Goal: Find specific page/section: Find specific page/section

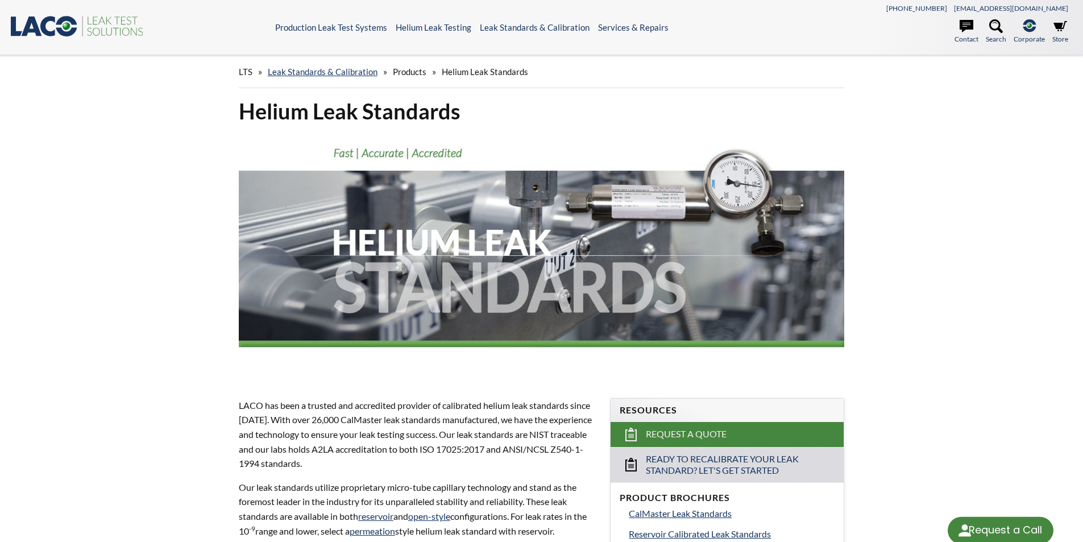
select select "Modul for språkoversetting"
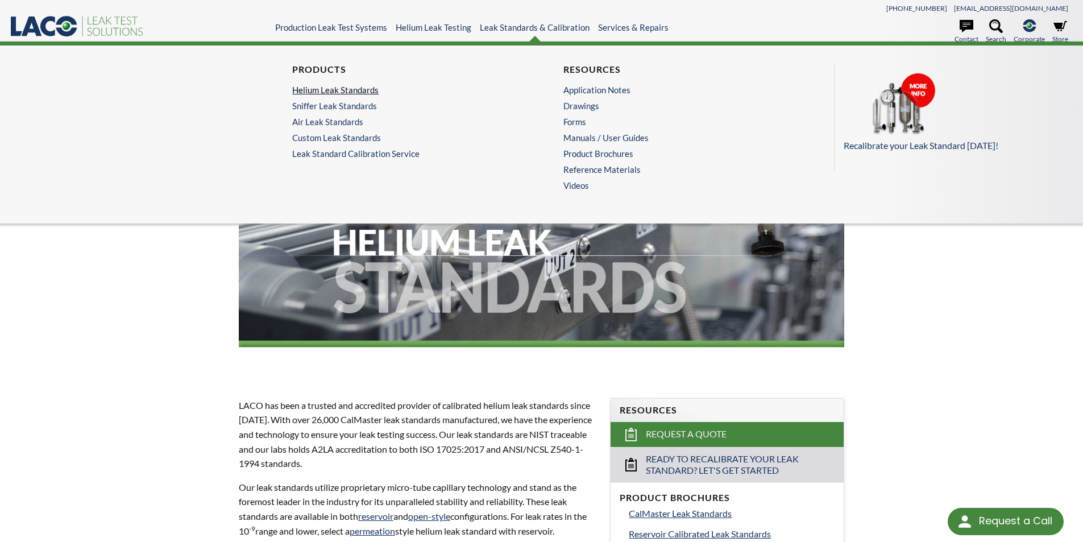
click at [342, 86] on link "Helium Leak Standards" at bounding box center [403, 90] width 222 height 10
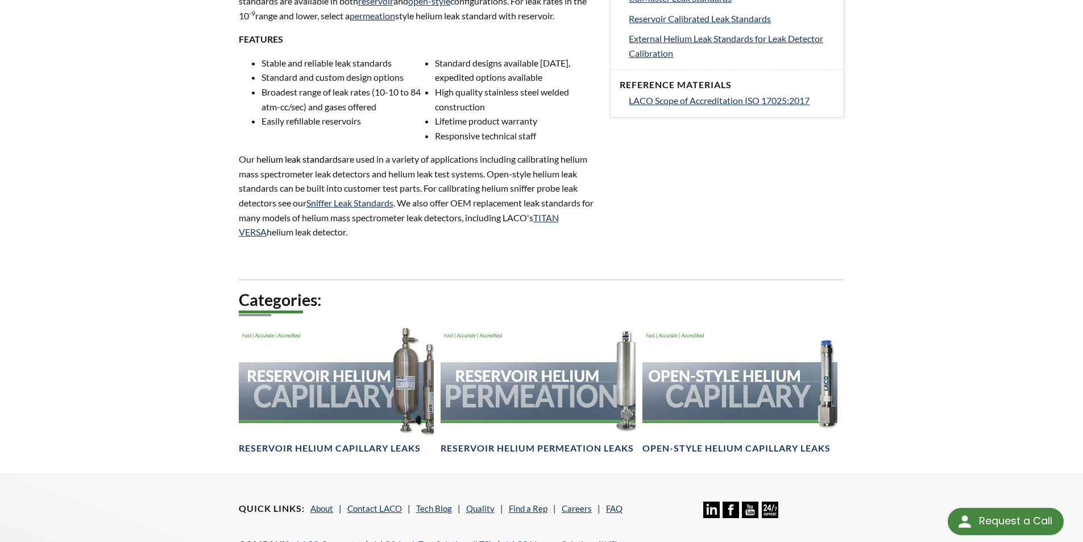
scroll to position [255, 0]
